Goal: Navigation & Orientation: Find specific page/section

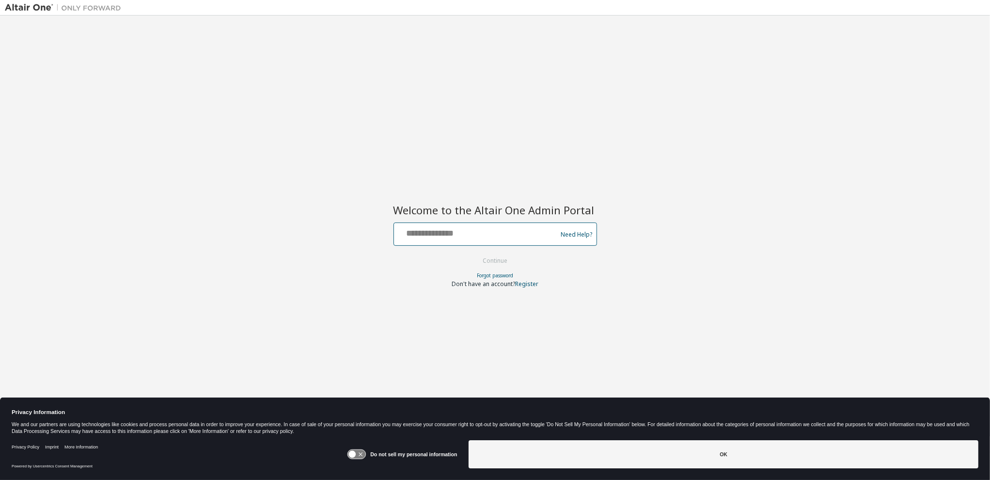
click at [451, 237] on input "text" at bounding box center [477, 232] width 158 height 14
paste input "**********"
type input "**********"
click at [628, 241] on div "**********" at bounding box center [495, 233] width 980 height 426
click at [513, 258] on button "Continue" at bounding box center [494, 260] width 45 height 15
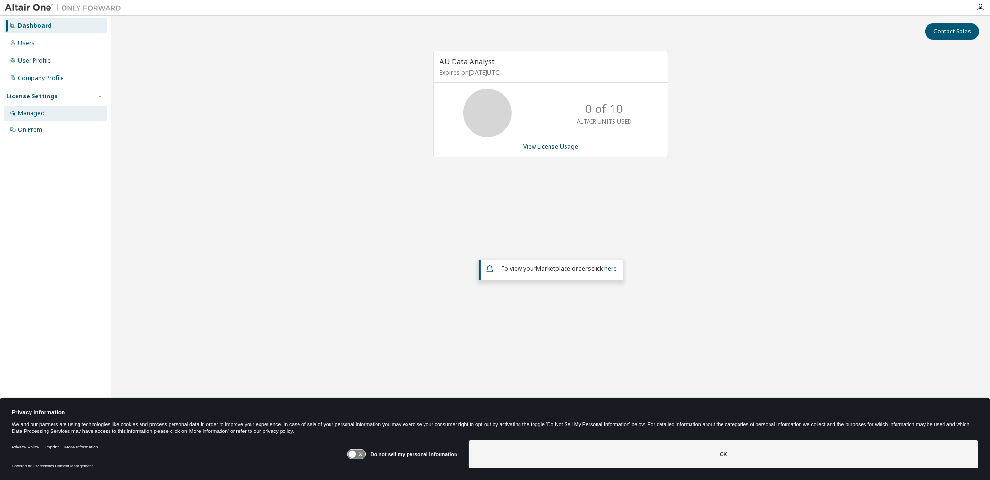
click at [41, 113] on div "Managed" at bounding box center [31, 113] width 27 height 8
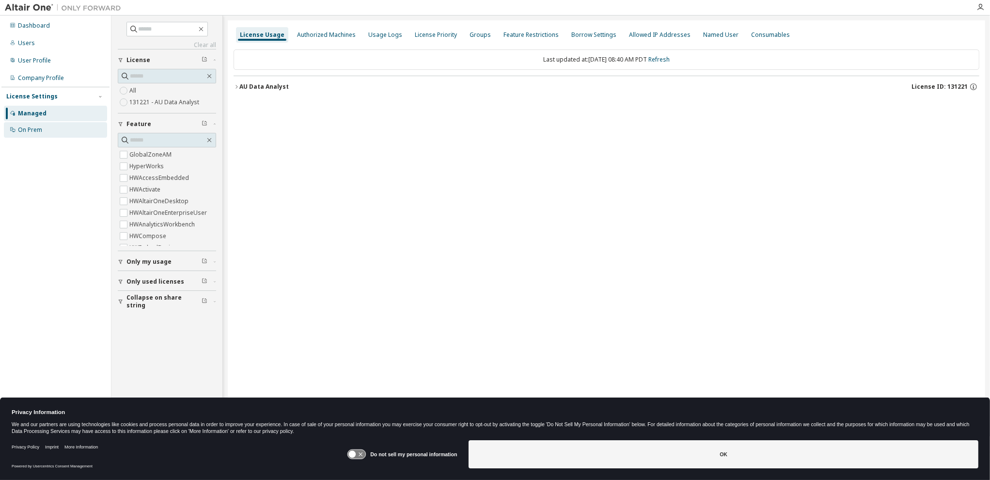
click at [75, 135] on div "On Prem" at bounding box center [55, 130] width 103 height 16
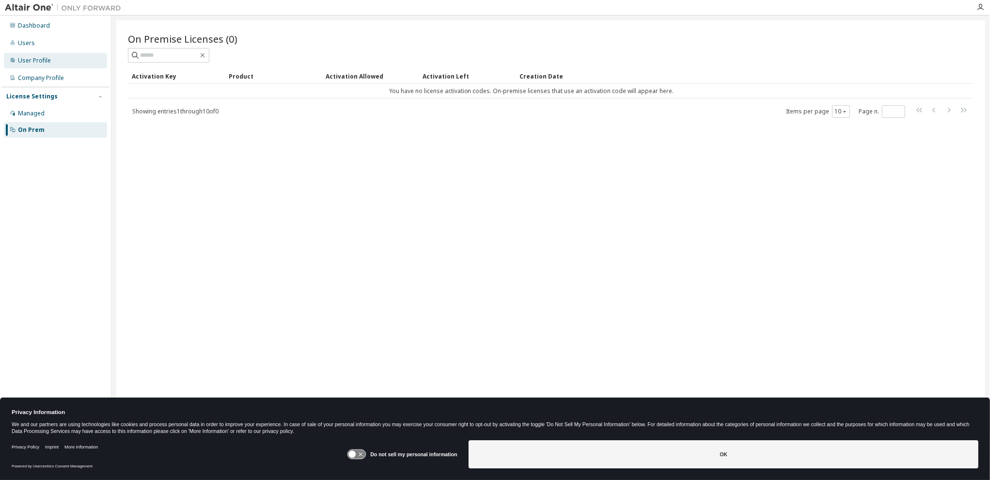
click at [47, 62] on div "User Profile" at bounding box center [34, 61] width 33 height 8
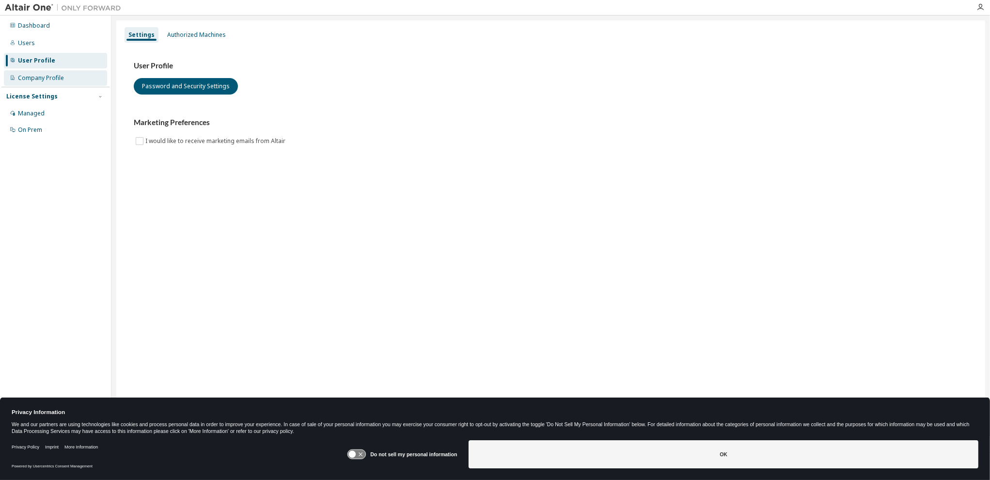
click at [47, 74] on div "Company Profile" at bounding box center [55, 78] width 103 height 16
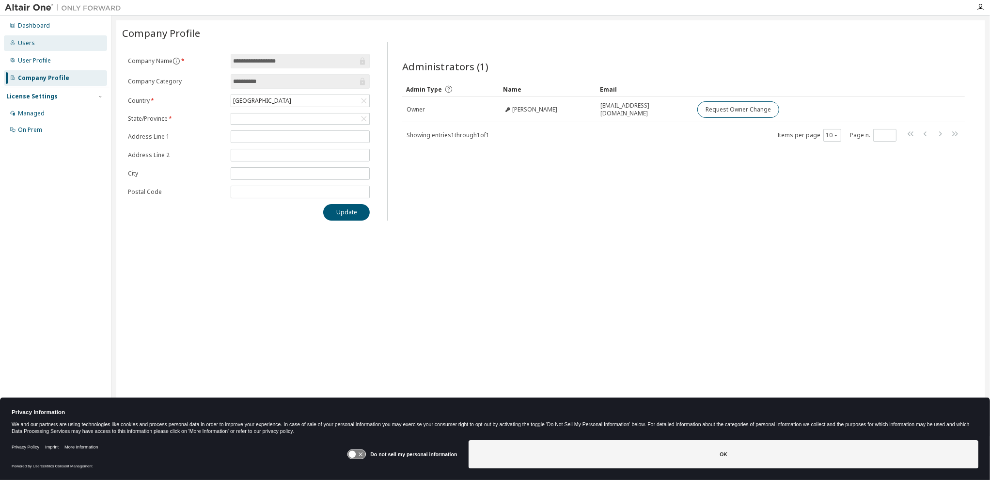
click at [33, 46] on div "Users" at bounding box center [55, 43] width 103 height 16
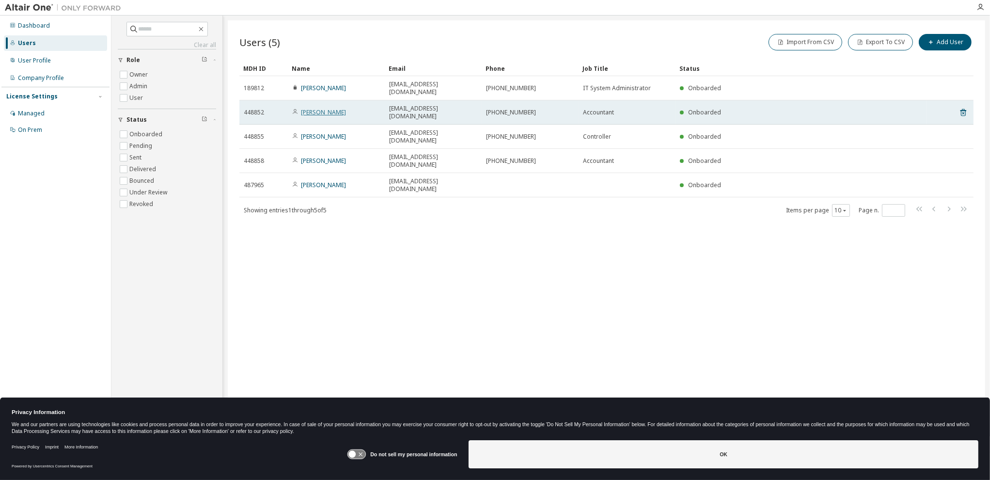
click at [309, 108] on link "Sean Vo" at bounding box center [323, 112] width 45 height 8
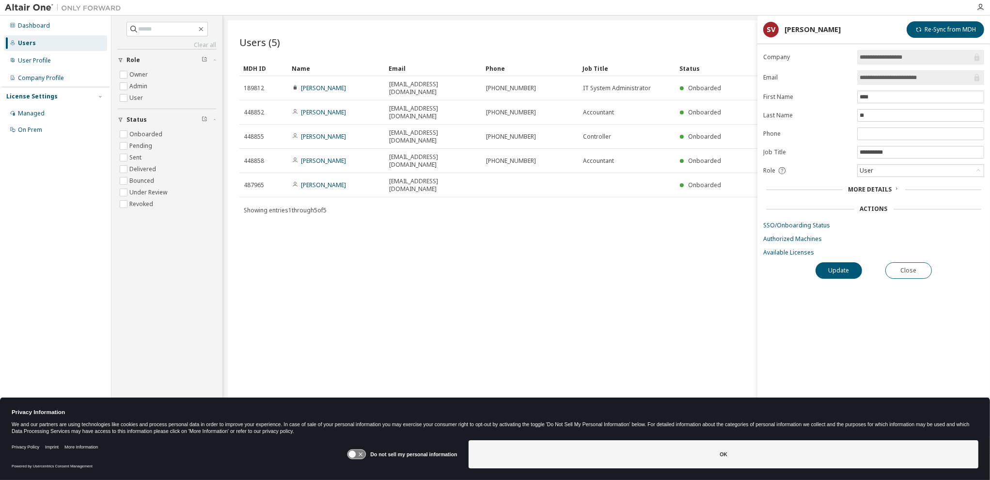
click at [887, 187] on span "More Details" at bounding box center [870, 189] width 44 height 8
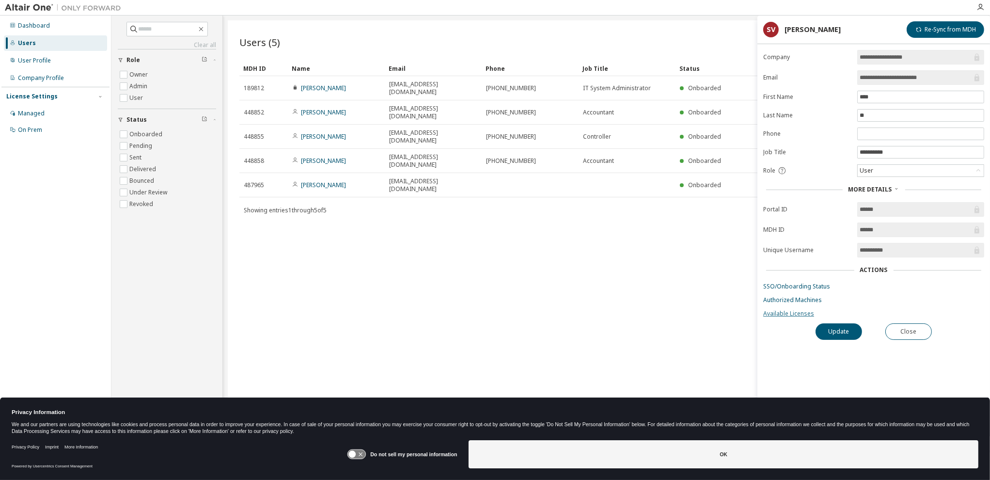
click at [797, 310] on link "Available Licenses" at bounding box center [873, 314] width 221 height 8
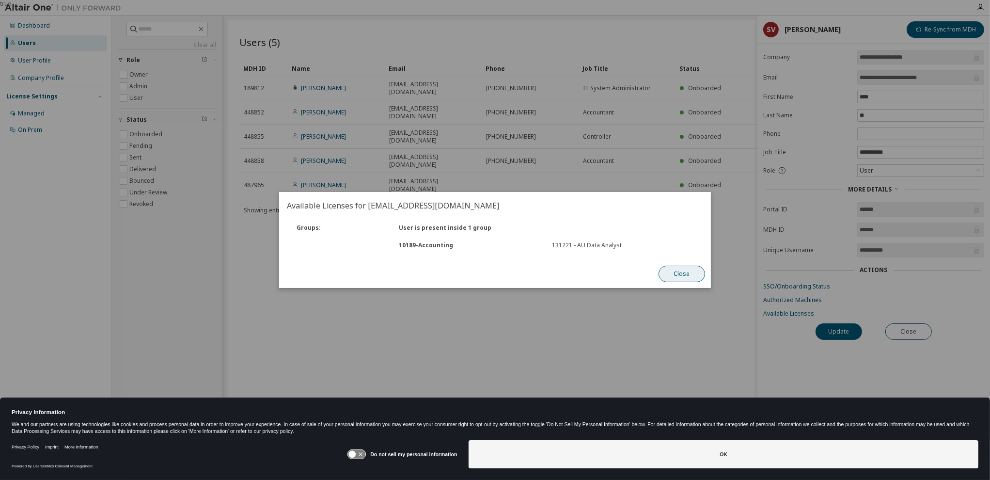
click at [678, 278] on button "Close" at bounding box center [681, 273] width 47 height 16
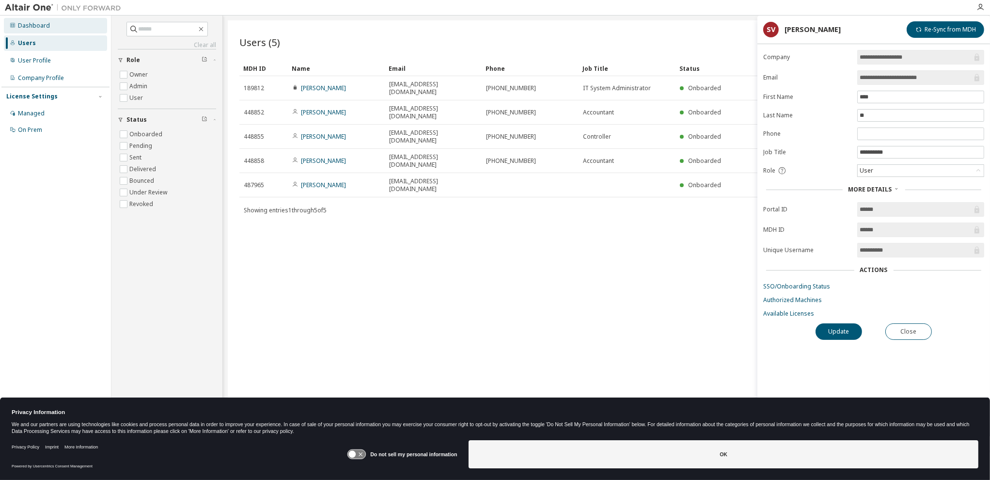
click at [38, 26] on div "Dashboard" at bounding box center [34, 26] width 32 height 8
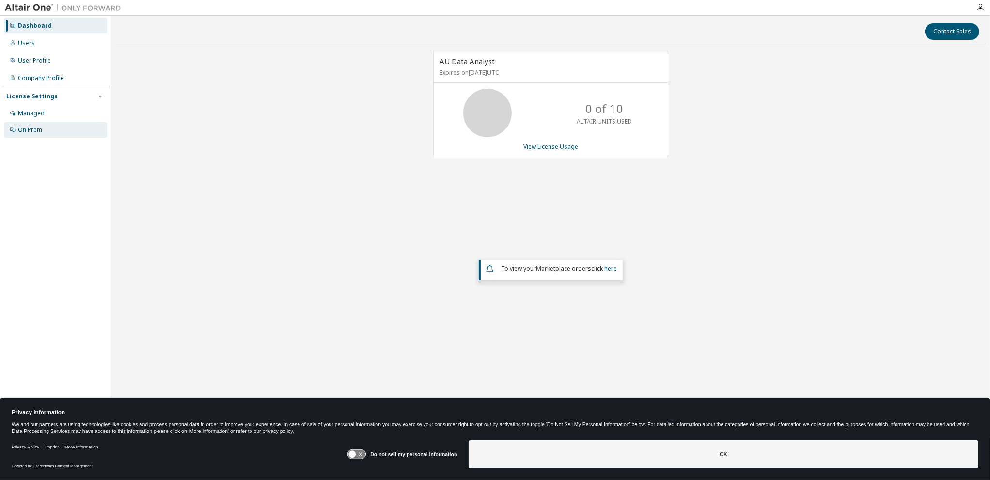
click at [52, 133] on div "On Prem" at bounding box center [55, 130] width 103 height 16
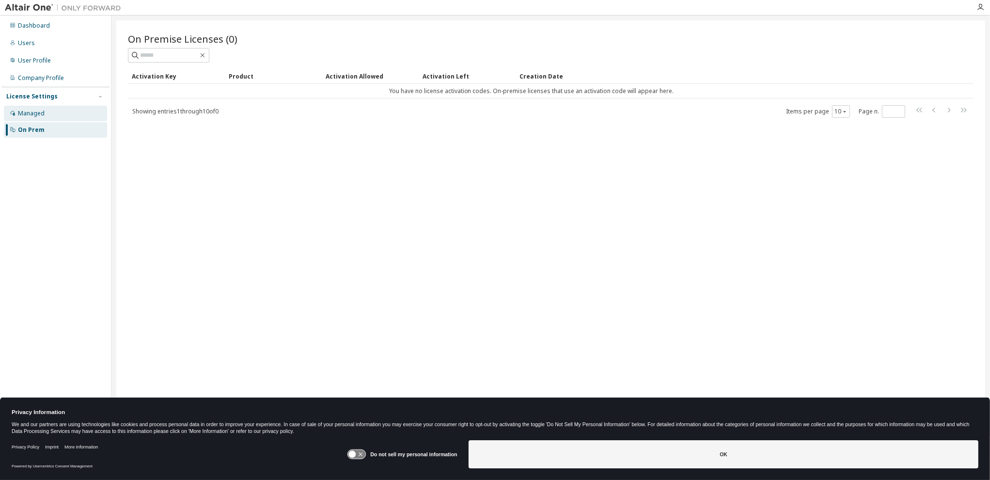
click at [45, 117] on div "Managed" at bounding box center [55, 114] width 103 height 16
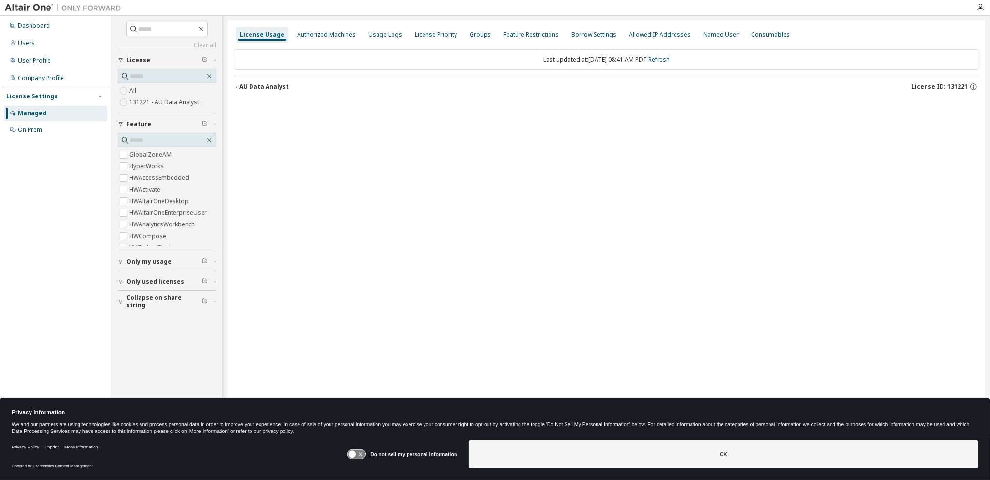
click at [147, 105] on label "131221 - AU Data Analyst" at bounding box center [165, 102] width 72 height 12
click at [241, 86] on div "AU Data Analyst" at bounding box center [263, 87] width 49 height 8
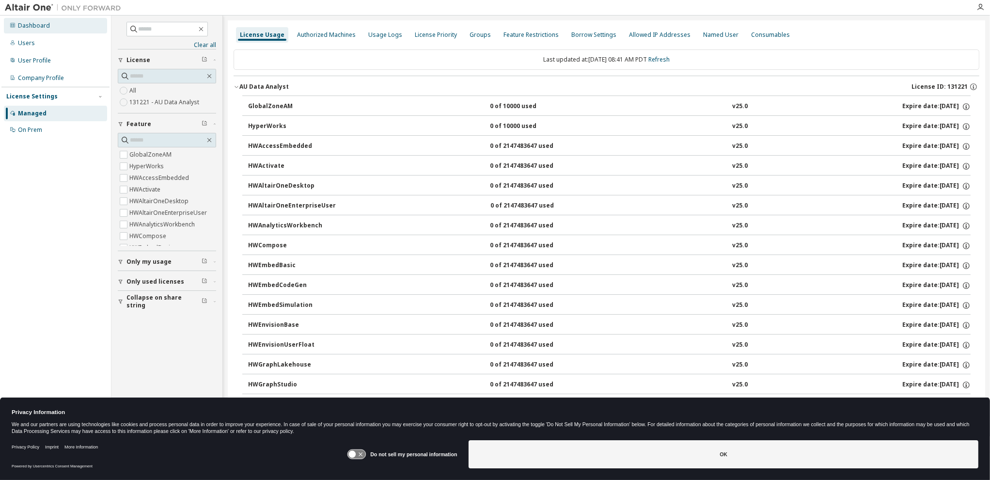
click at [79, 22] on div "Dashboard" at bounding box center [55, 26] width 103 height 16
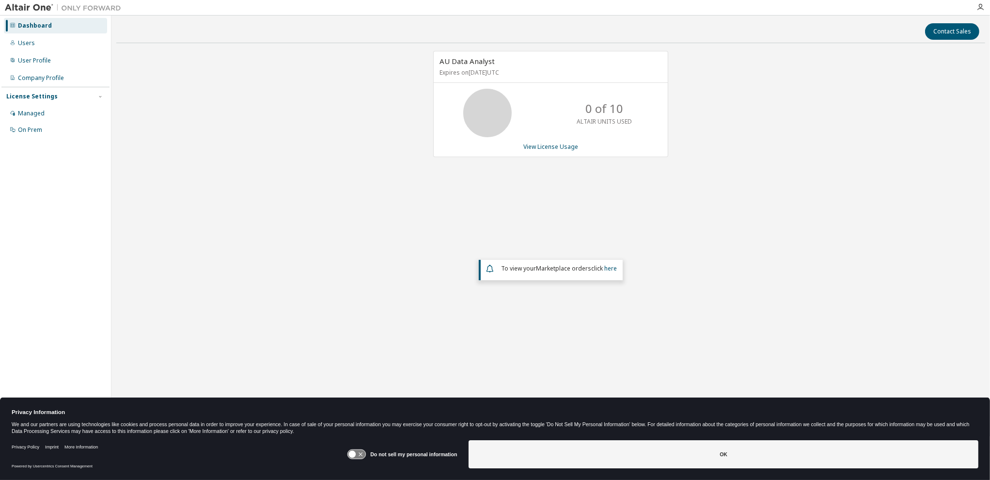
click at [431, 380] on div "Contact Sales AU Data Analyst Expires on November 23, 2025 UTC 0 of 10 ALTAIR U…" at bounding box center [550, 233] width 869 height 426
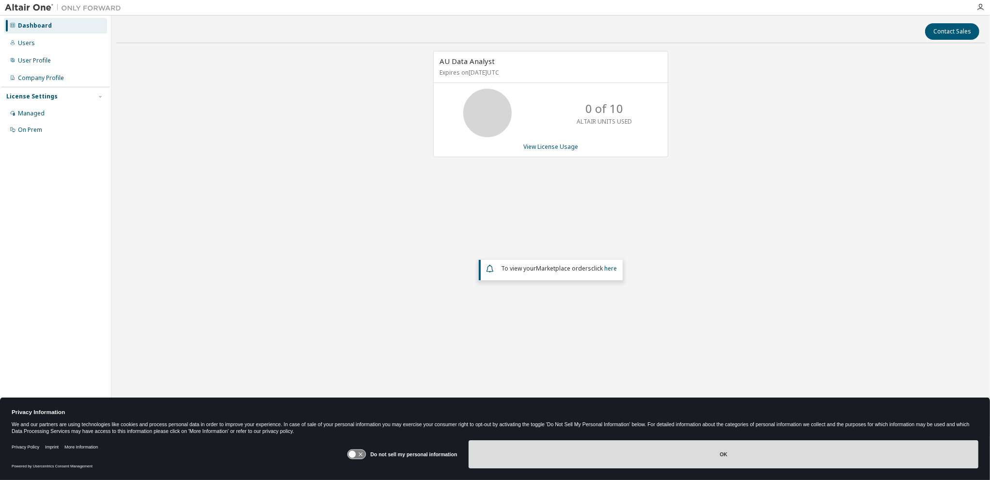
click at [702, 462] on button "OK" at bounding box center [723, 454] width 510 height 28
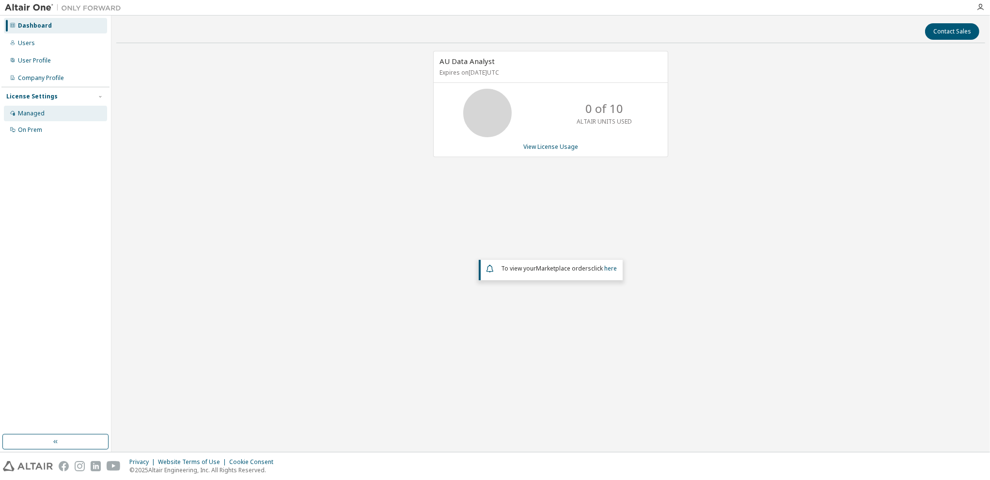
click at [55, 109] on div "Managed" at bounding box center [55, 114] width 103 height 16
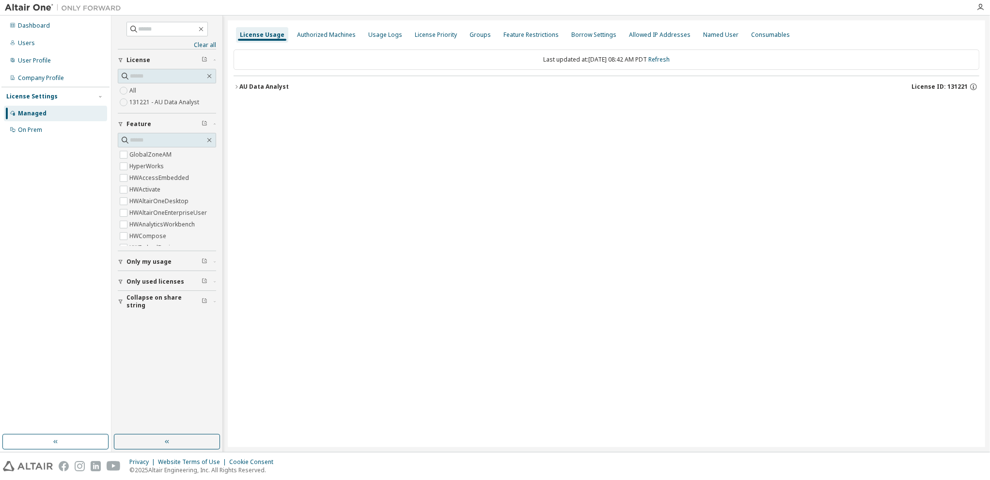
click at [120, 302] on icon "button" at bounding box center [121, 301] width 6 height 6
click at [127, 280] on span "Only used licenses" at bounding box center [155, 282] width 58 height 8
click at [122, 257] on button "Only my usage" at bounding box center [167, 261] width 98 height 21
click at [147, 30] on input "text" at bounding box center [168, 29] width 58 height 10
click at [196, 43] on link "Clear all" at bounding box center [167, 45] width 98 height 8
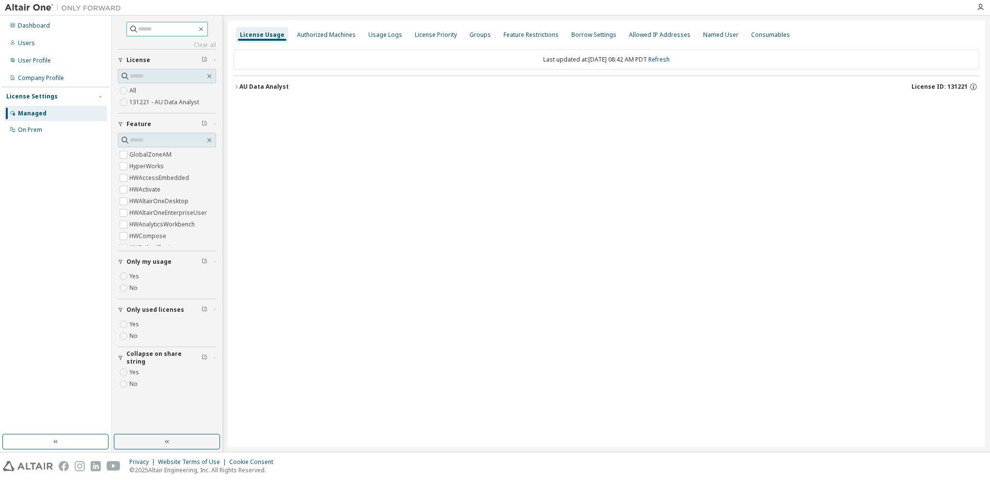
click at [180, 30] on input "text" at bounding box center [168, 29] width 58 height 10
type input "*******"
click at [977, 12] on div at bounding box center [979, 7] width 19 height 15
click at [977, 10] on icon "button" at bounding box center [980, 7] width 8 height 8
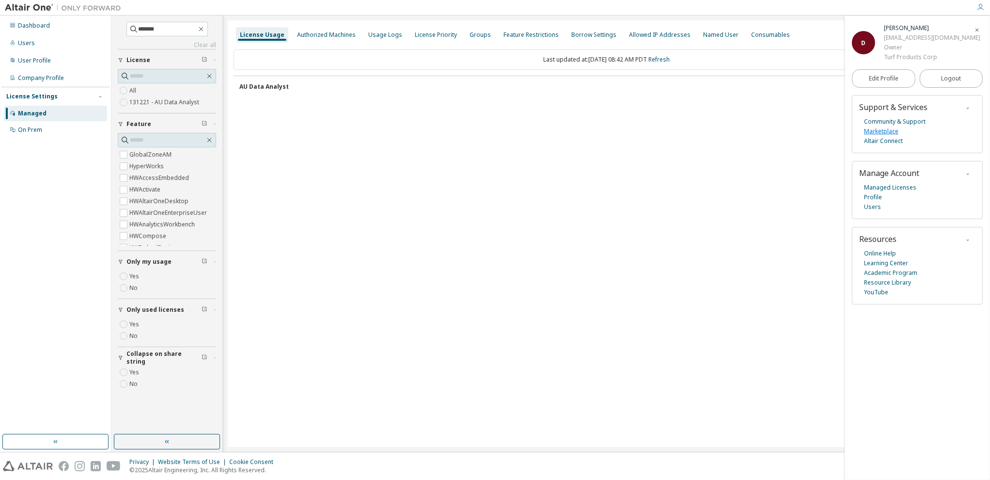
click at [891, 132] on link "Marketplace" at bounding box center [881, 131] width 34 height 10
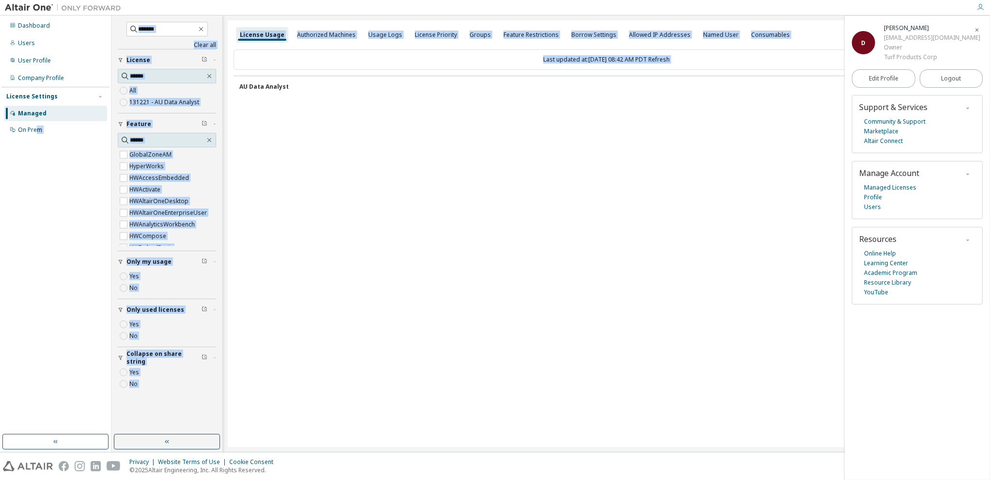
drag, startPoint x: 37, startPoint y: 128, endPoint x: 240, endPoint y: 85, distance: 207.6
click at [240, 85] on div "Dashboard Users User Profile Company Profile License Settings Managed On Prem *…" at bounding box center [495, 234] width 990 height 436
drag, startPoint x: 240, startPoint y: 85, endPoint x: 344, endPoint y: 42, distance: 112.7
click at [344, 42] on div "Authorized Machines" at bounding box center [326, 35] width 66 height 16
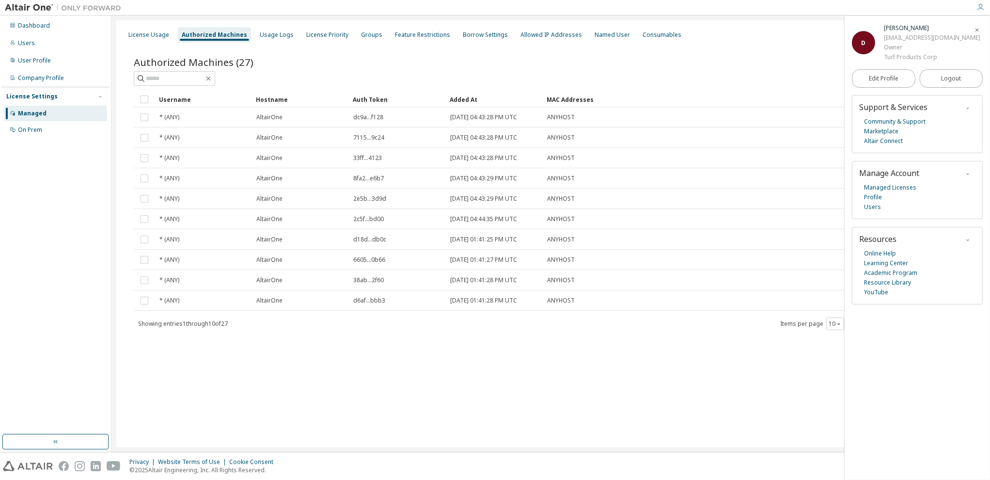
click at [253, 321] on div "Showing entries 1 through 10 of 27 Items per page 10 Page n. *" at bounding box center [551, 323] width 834 height 14
click at [975, 31] on icon "button" at bounding box center [977, 30] width 6 height 6
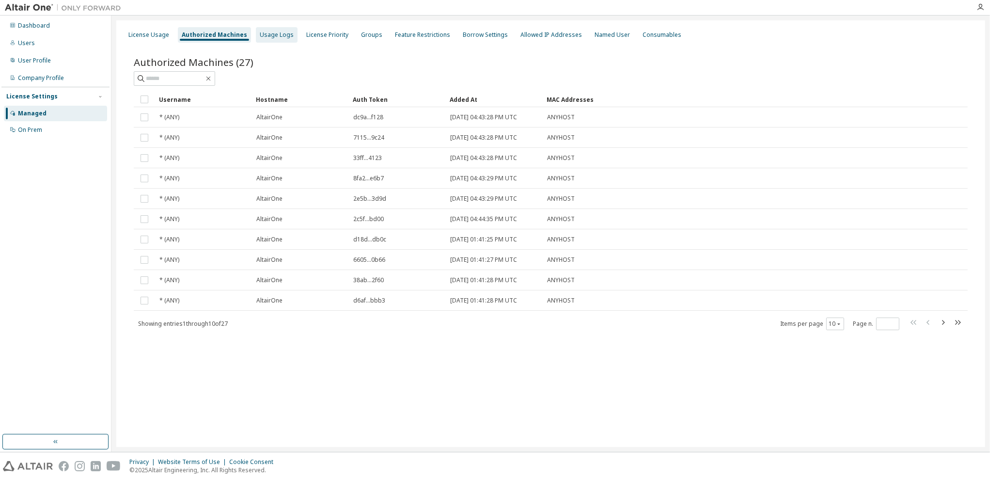
click at [280, 34] on div "Usage Logs" at bounding box center [277, 35] width 34 height 8
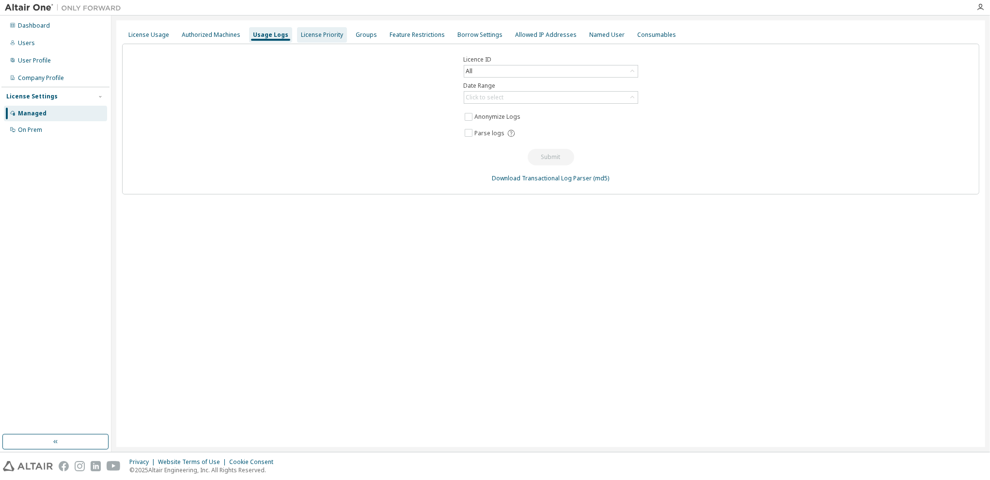
click at [310, 32] on div "License Priority" at bounding box center [322, 35] width 42 height 8
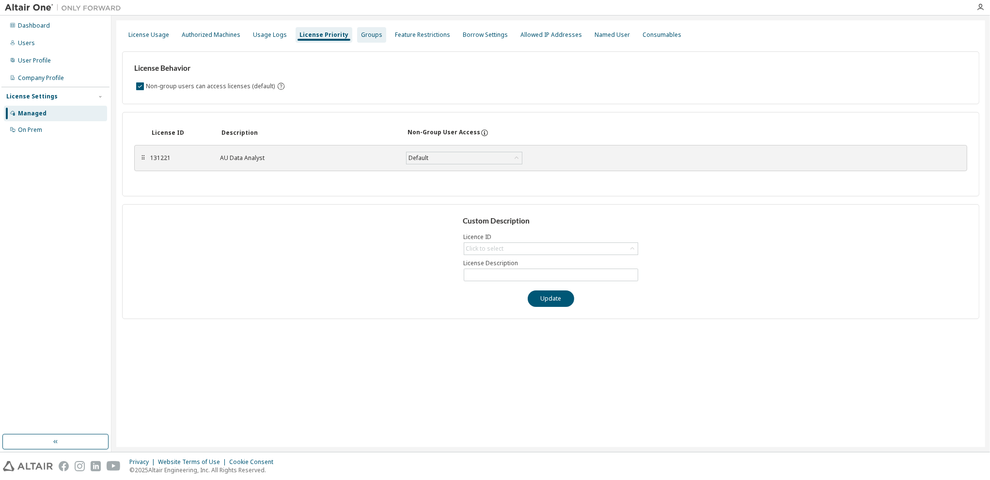
click at [363, 31] on div "Groups" at bounding box center [371, 35] width 21 height 8
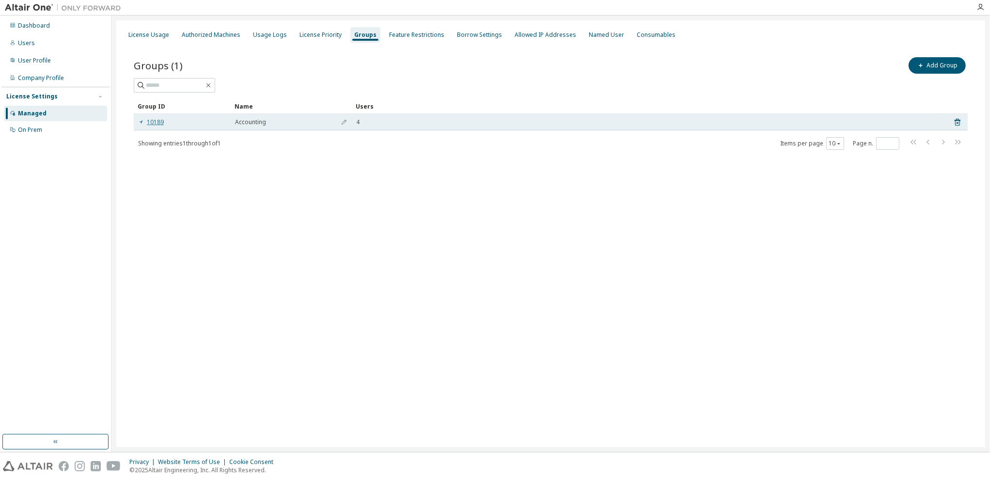
click at [141, 124] on icon at bounding box center [141, 122] width 6 height 6
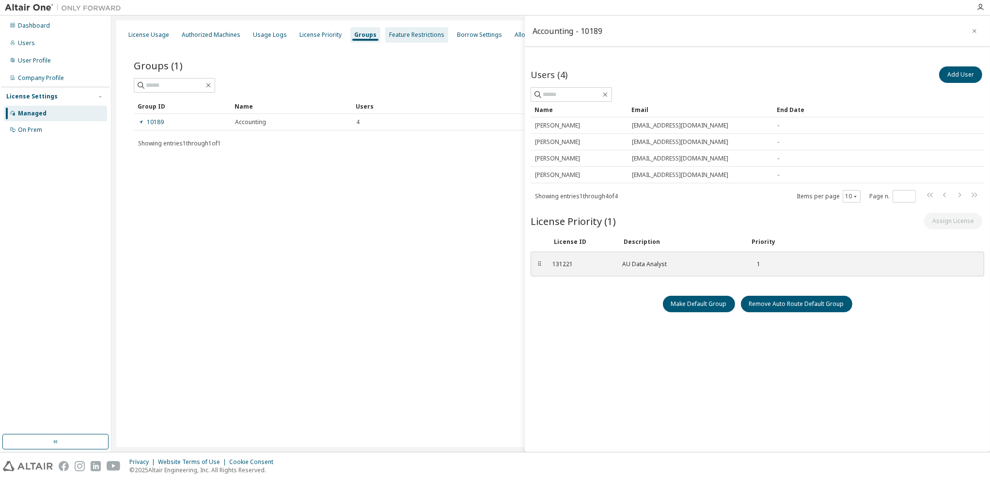
click at [392, 30] on div "Feature Restrictions" at bounding box center [416, 35] width 63 height 16
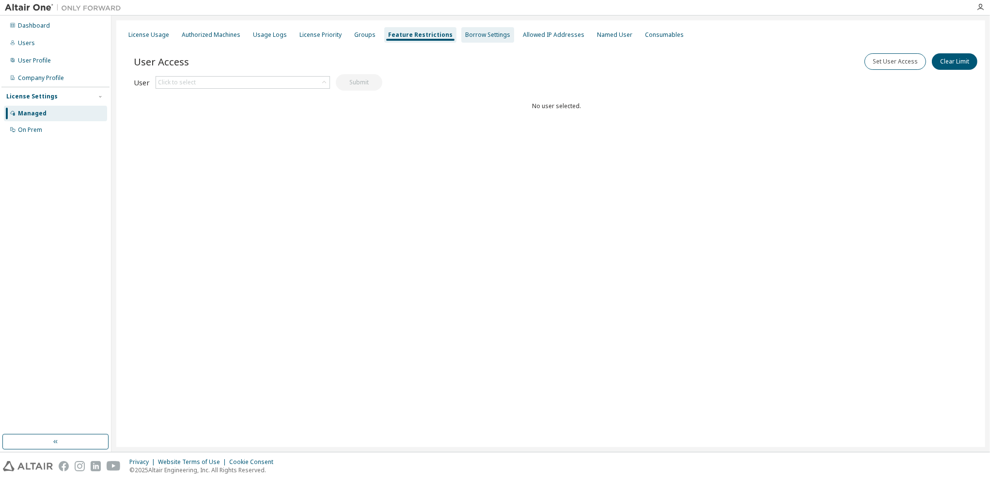
click at [465, 35] on div "Borrow Settings" at bounding box center [487, 35] width 45 height 8
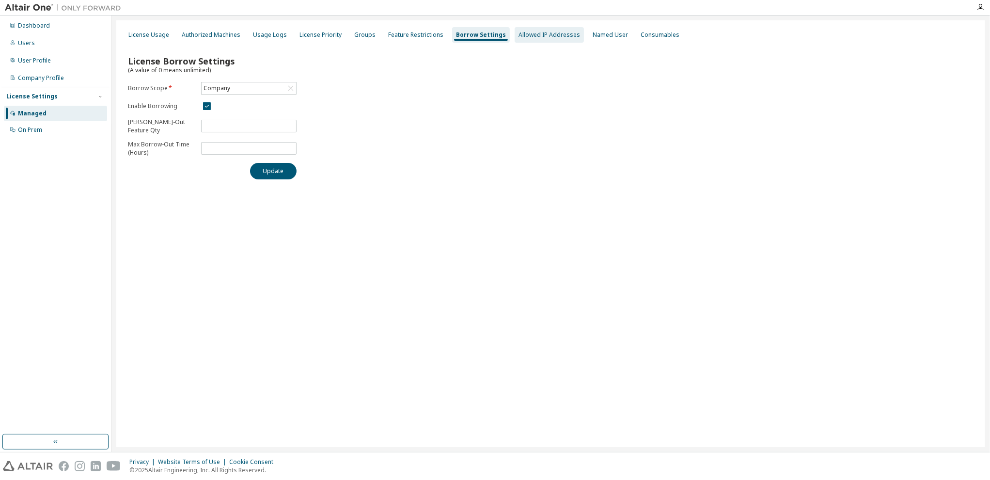
click at [534, 29] on div "Allowed IP Addresses" at bounding box center [548, 35] width 69 height 16
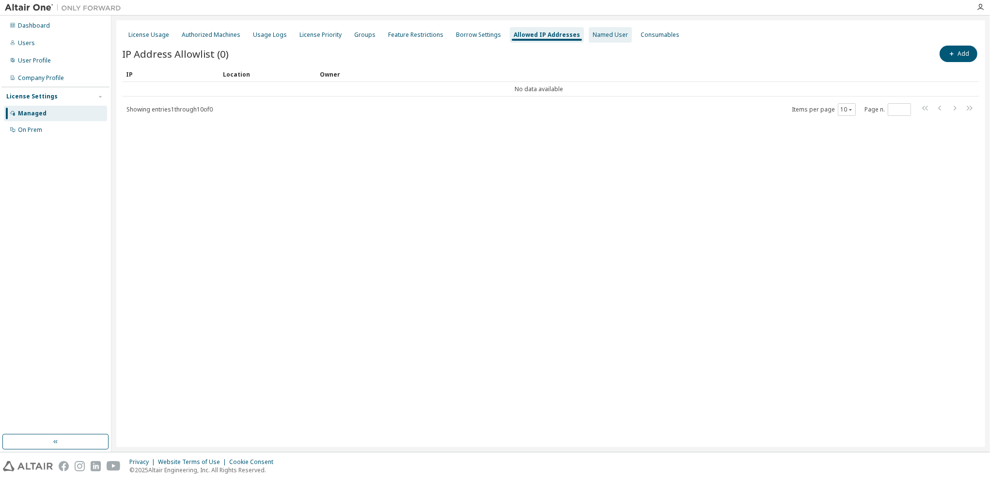
click at [593, 28] on div "Named User" at bounding box center [610, 35] width 43 height 16
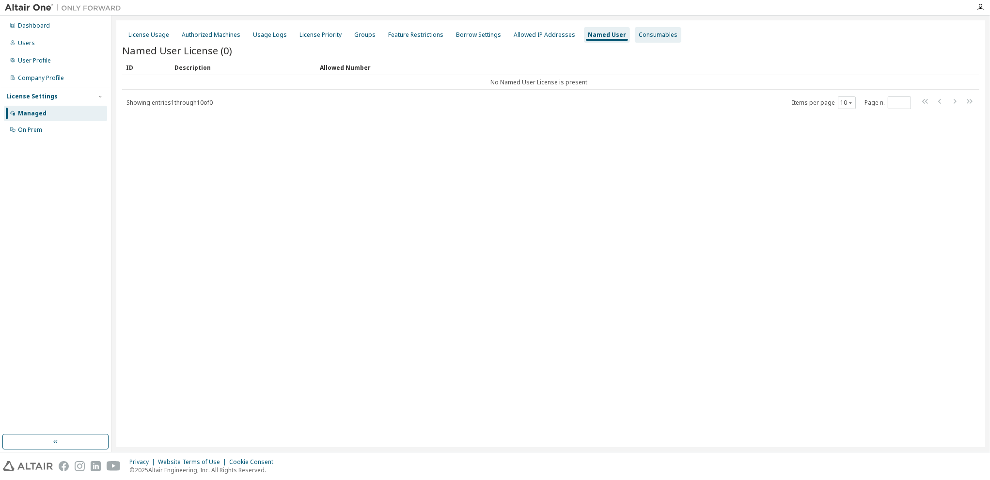
click at [641, 36] on div "Consumables" at bounding box center [657, 35] width 39 height 8
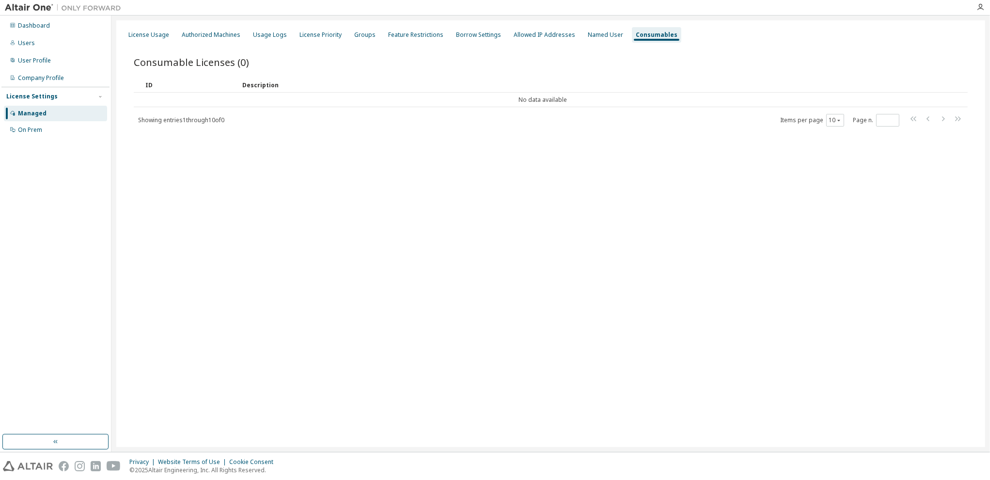
click at [269, 45] on div "Consumable Licenses (0) Clear Load Save Save As Field Operator Value Select fil…" at bounding box center [550, 98] width 857 height 109
click at [259, 38] on div "Usage Logs" at bounding box center [270, 35] width 34 height 8
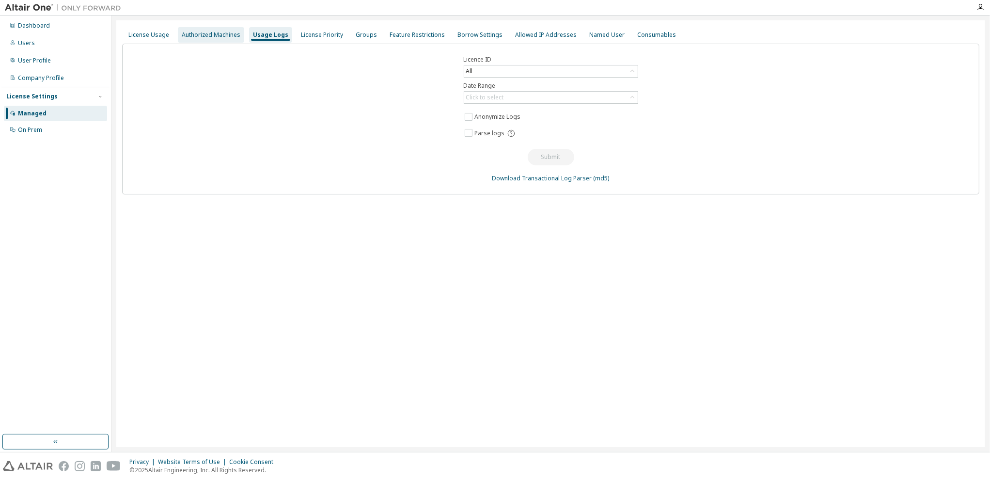
click at [214, 37] on div "Authorized Machines" at bounding box center [211, 35] width 59 height 8
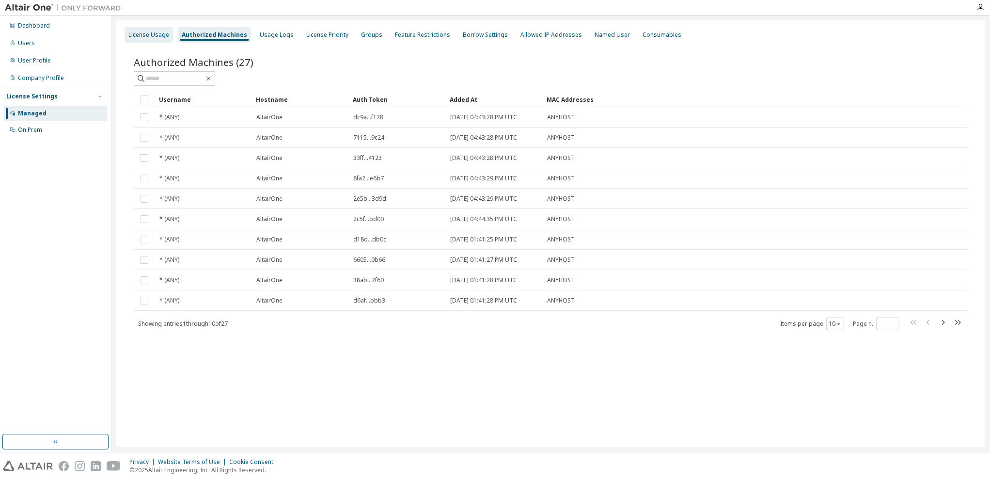
click at [155, 33] on div "License Usage" at bounding box center [148, 35] width 41 height 8
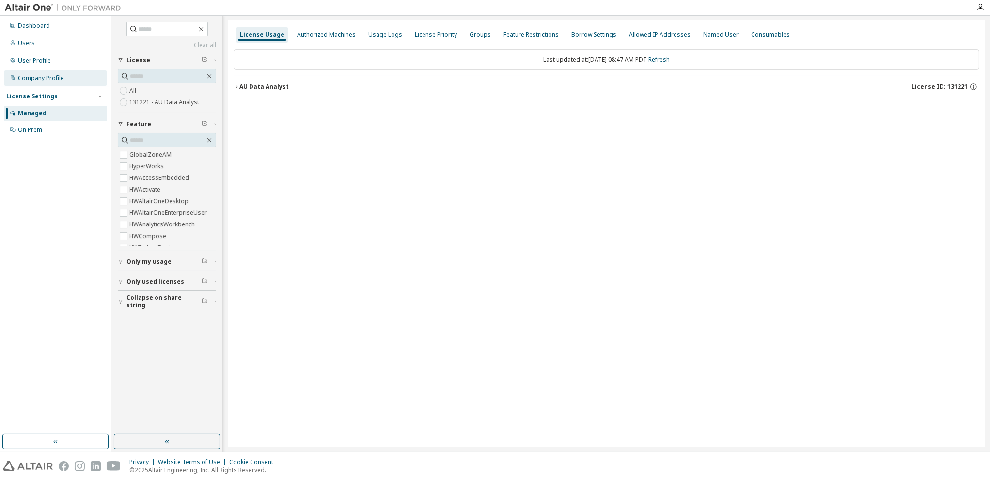
click at [52, 78] on div "Company Profile" at bounding box center [41, 78] width 46 height 8
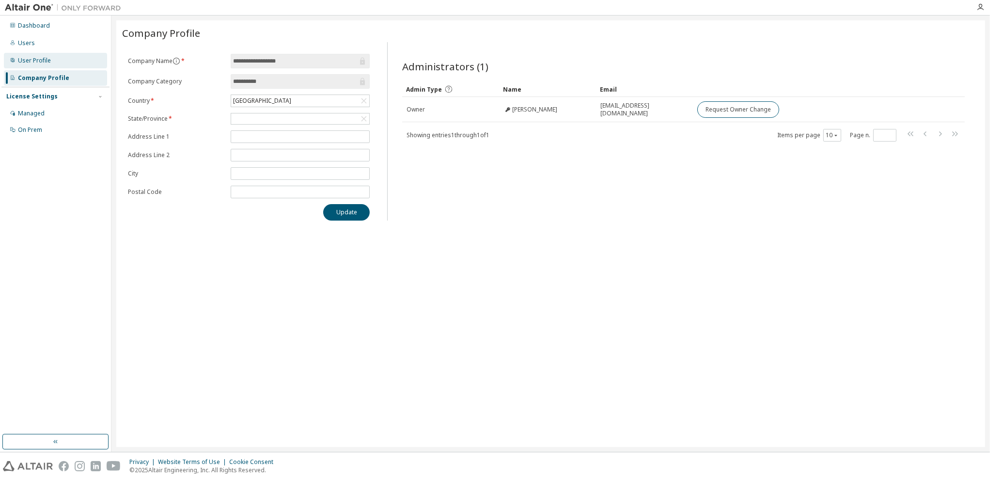
click at [56, 62] on div "User Profile" at bounding box center [55, 61] width 103 height 16
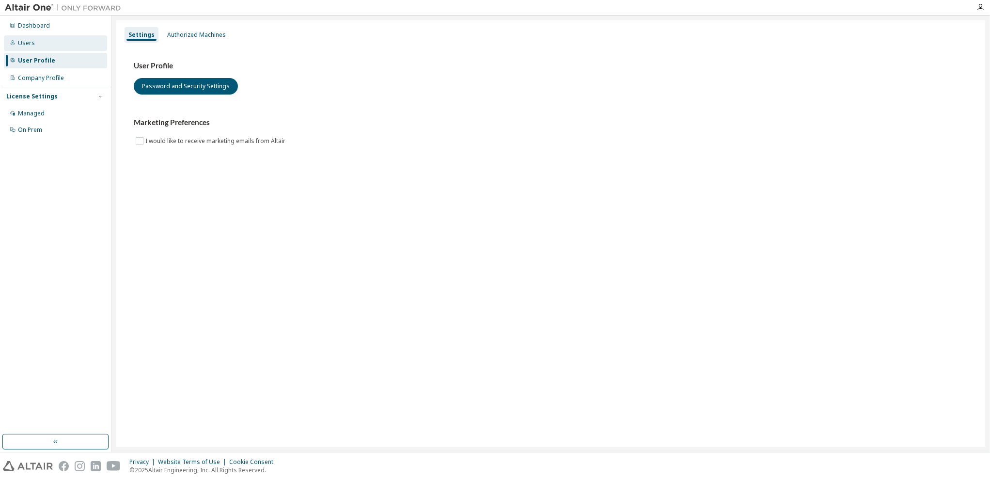
click at [41, 46] on div "Users" at bounding box center [55, 43] width 103 height 16
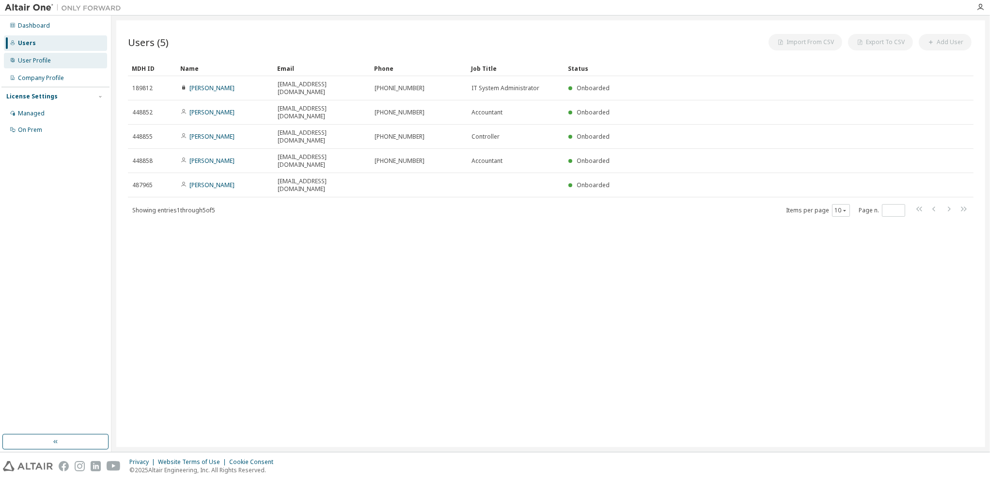
click at [47, 57] on div "User Profile" at bounding box center [34, 61] width 33 height 8
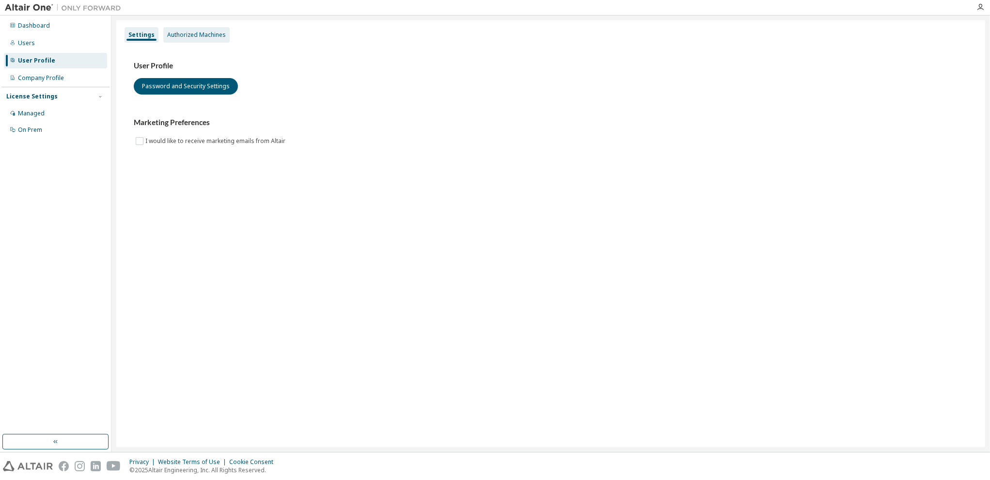
click at [167, 33] on div "Authorized Machines" at bounding box center [196, 35] width 59 height 8
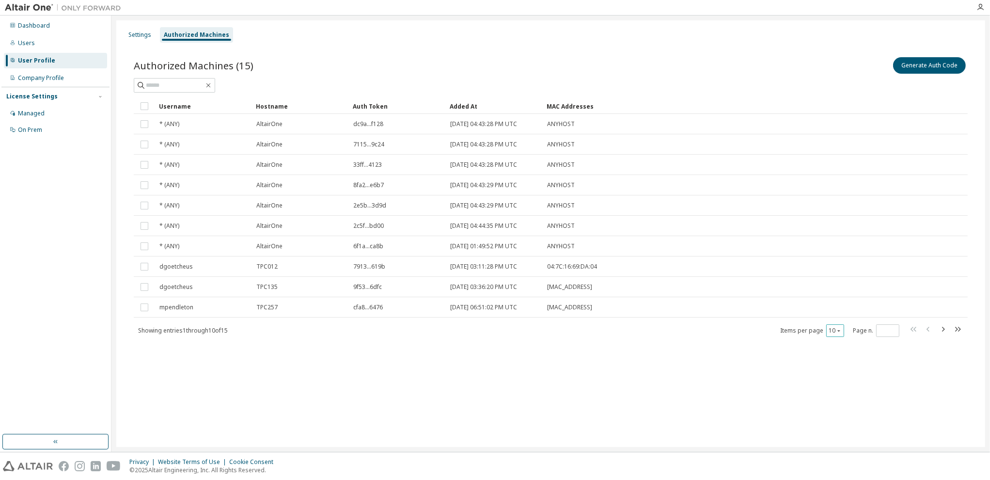
click at [831, 332] on button "10" at bounding box center [834, 330] width 13 height 8
click at [841, 381] on div "50" at bounding box center [865, 378] width 78 height 12
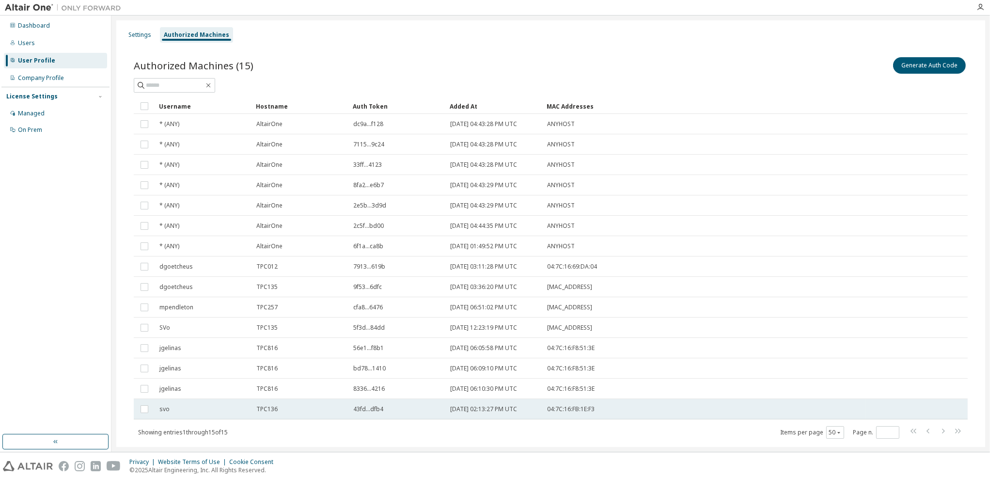
click at [250, 407] on td "svo" at bounding box center [203, 409] width 97 height 20
click at [364, 445] on div "Authorized Machines (15) Generate Auth Code Delete Auth Token Clear Load Save S…" at bounding box center [550, 254] width 857 height 420
